Goal: Navigation & Orientation: Find specific page/section

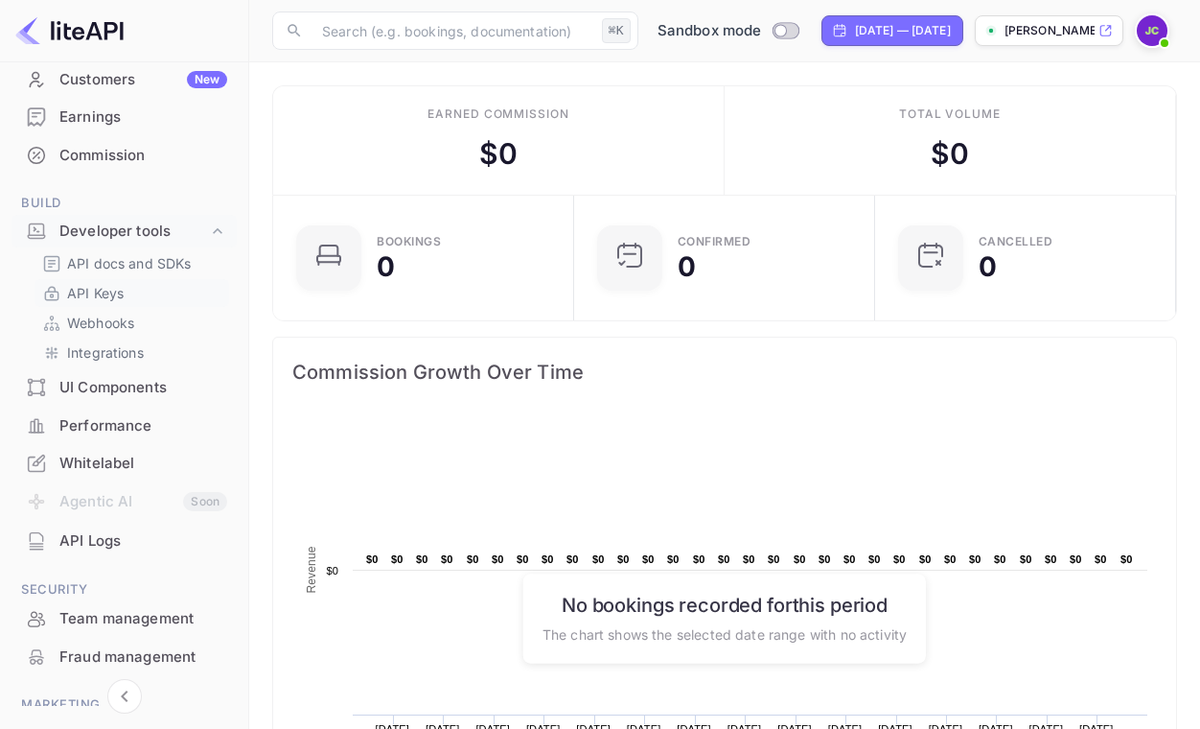
scroll to position [181, 0]
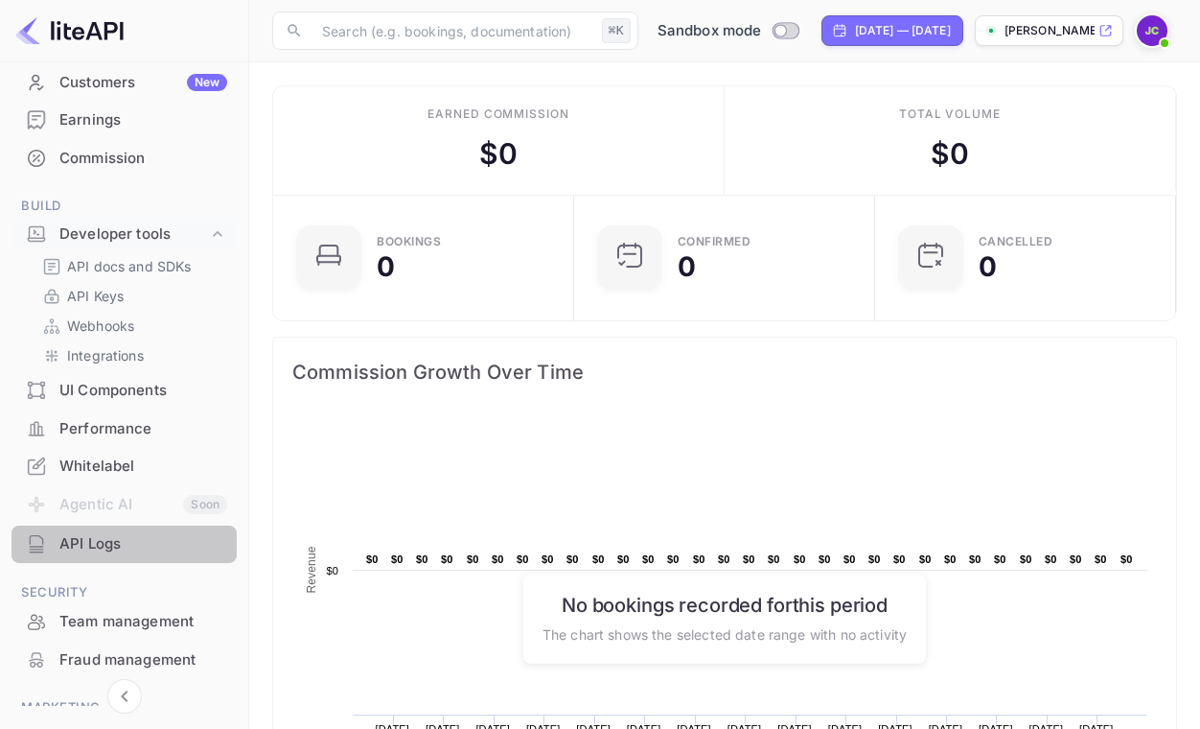
click at [150, 545] on div "API Logs" at bounding box center [143, 544] width 168 height 22
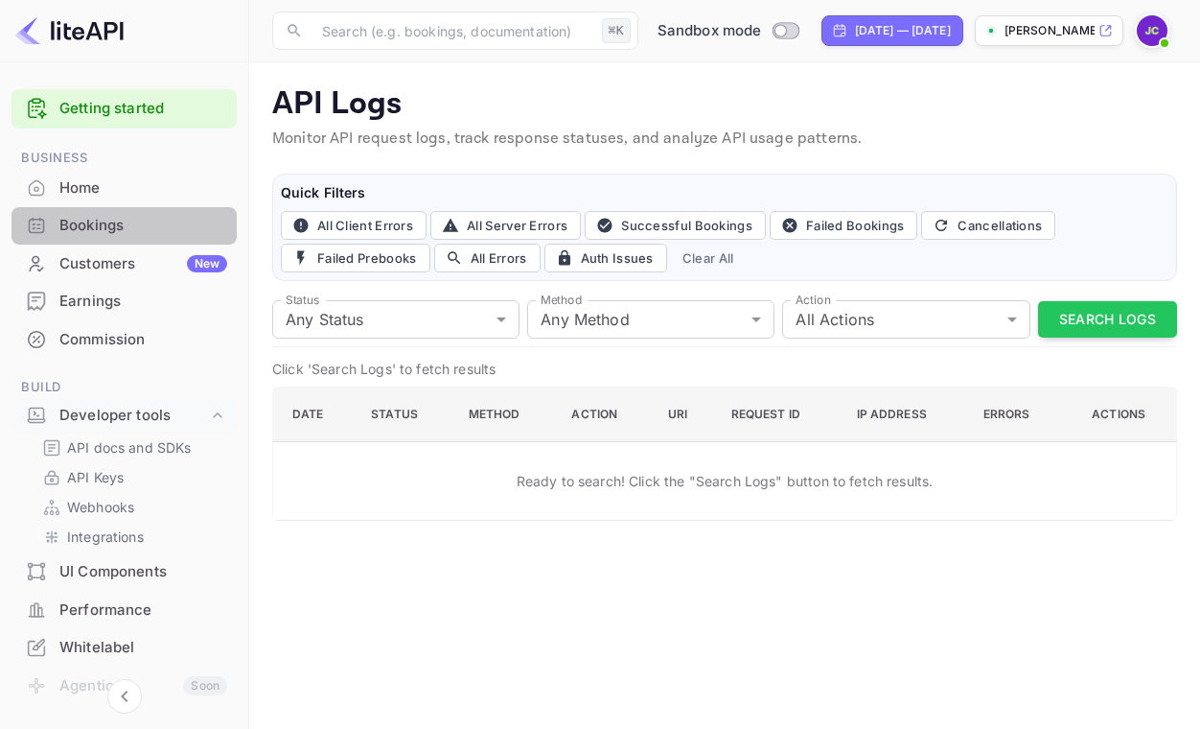
click at [136, 231] on div "Bookings" at bounding box center [143, 226] width 168 height 22
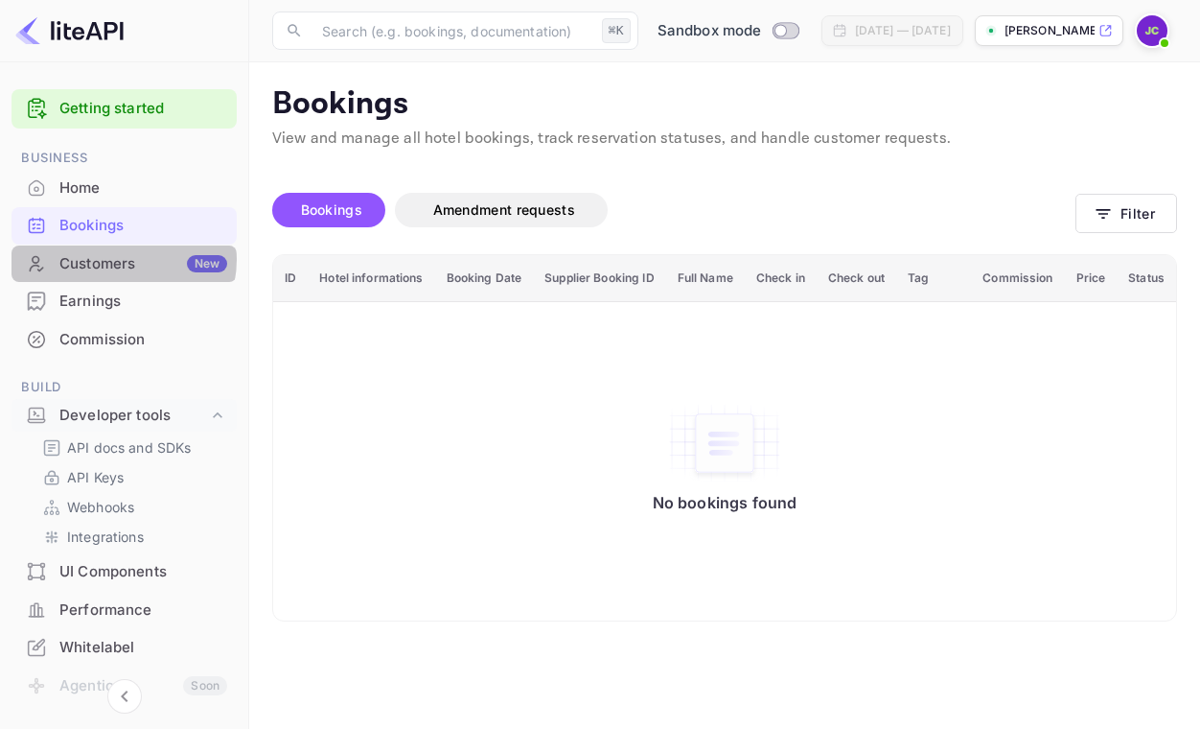
click at [118, 260] on div "Customers New" at bounding box center [143, 264] width 168 height 22
